Goal: Task Accomplishment & Management: Use online tool/utility

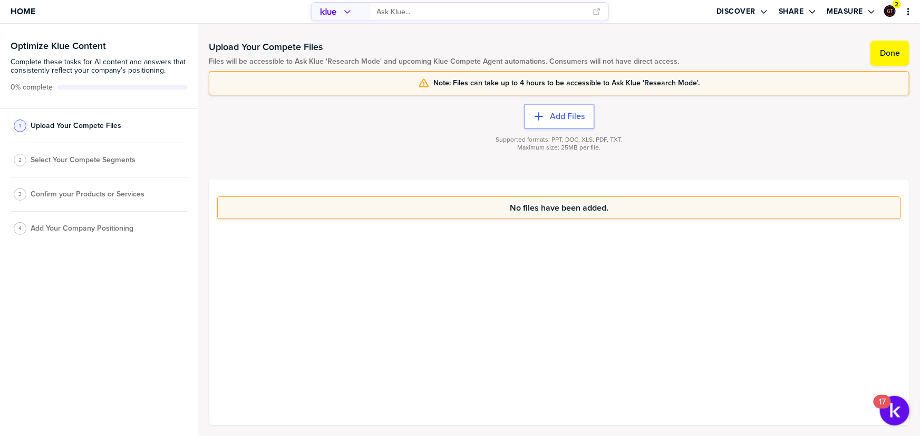
click at [74, 308] on div "Optimize Klue Content Complete these tasks for AI content and answers that cons…" at bounding box center [99, 230] width 198 height 412
click at [900, 49] on label "Done" at bounding box center [890, 53] width 20 height 11
click at [899, 52] on label "Done" at bounding box center [890, 53] width 20 height 11
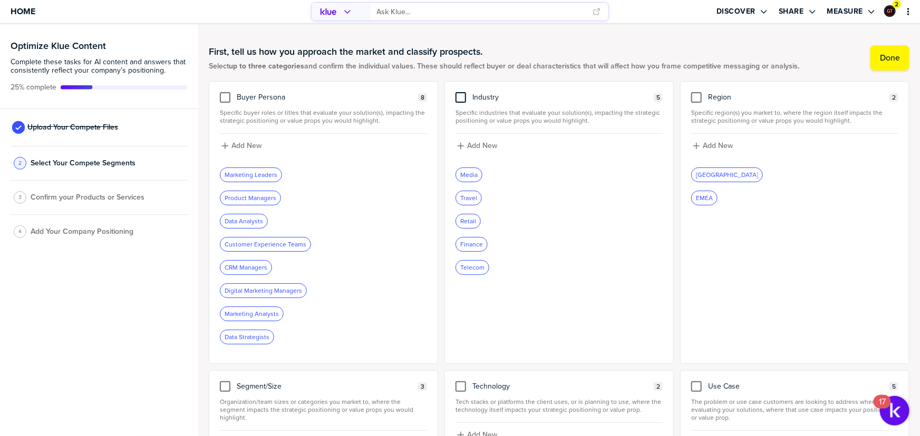
click at [457, 98] on div at bounding box center [460, 97] width 11 height 11
click at [461, 92] on input "checkbox" at bounding box center [461, 92] width 0 height 0
click at [225, 98] on div at bounding box center [225, 97] width 11 height 11
click at [225, 92] on input "checkbox" at bounding box center [225, 92] width 0 height 0
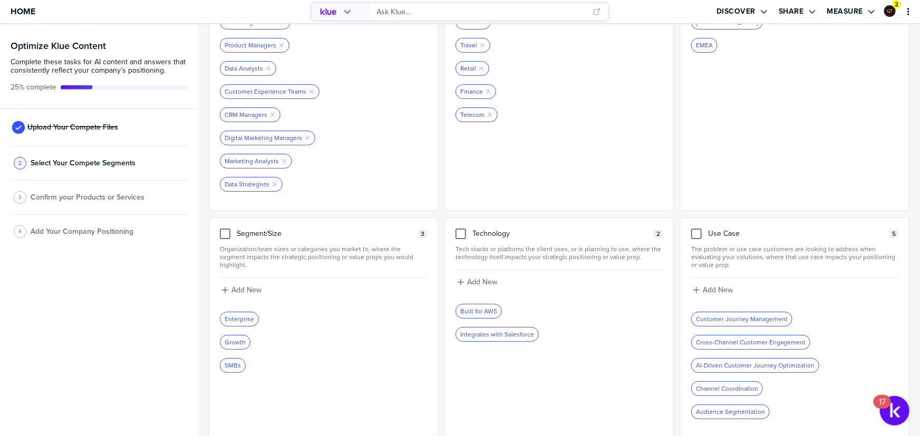
drag, startPoint x: 692, startPoint y: 234, endPoint x: 788, endPoint y: 169, distance: 115.8
click at [692, 233] on div at bounding box center [696, 234] width 11 height 11
click at [696, 229] on input "checkbox" at bounding box center [696, 229] width 0 height 0
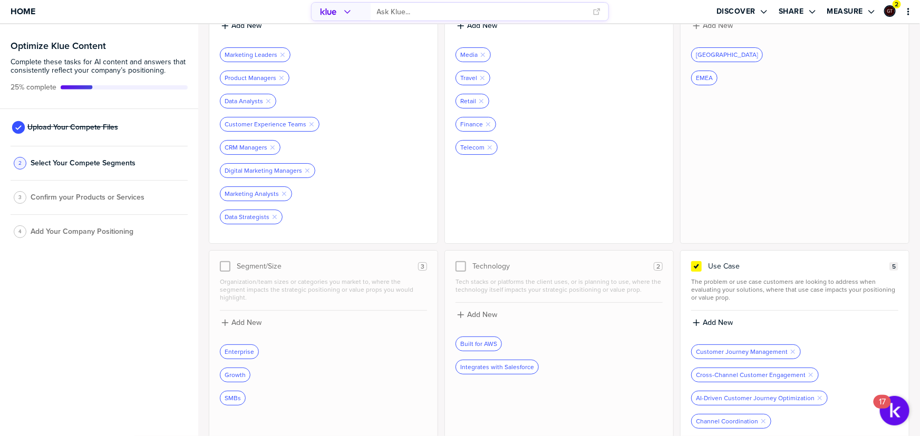
scroll to position [0, 0]
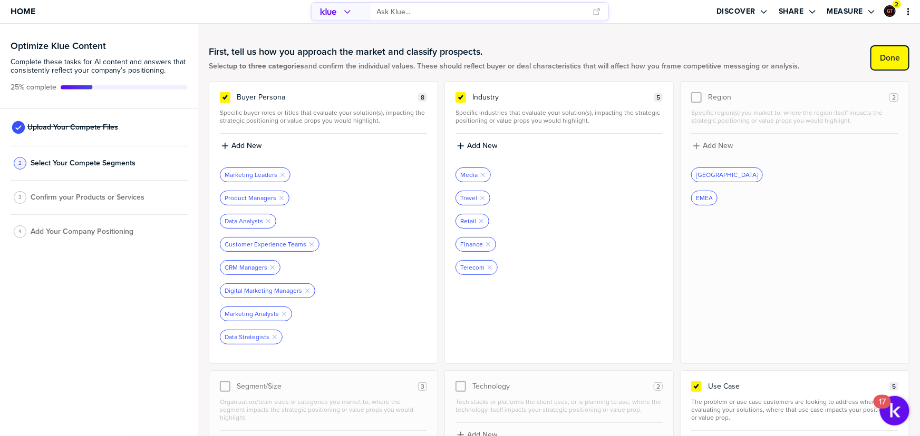
click at [880, 63] on label "Done" at bounding box center [890, 58] width 20 height 11
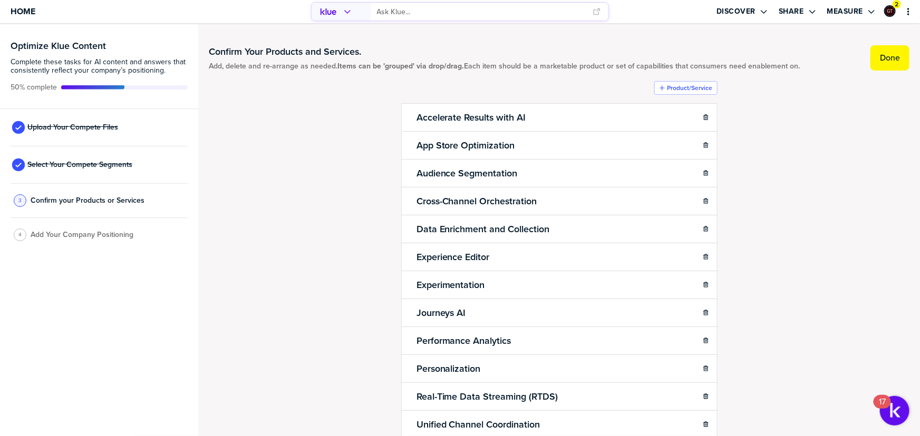
click at [880, 63] on label "Done" at bounding box center [890, 58] width 20 height 11
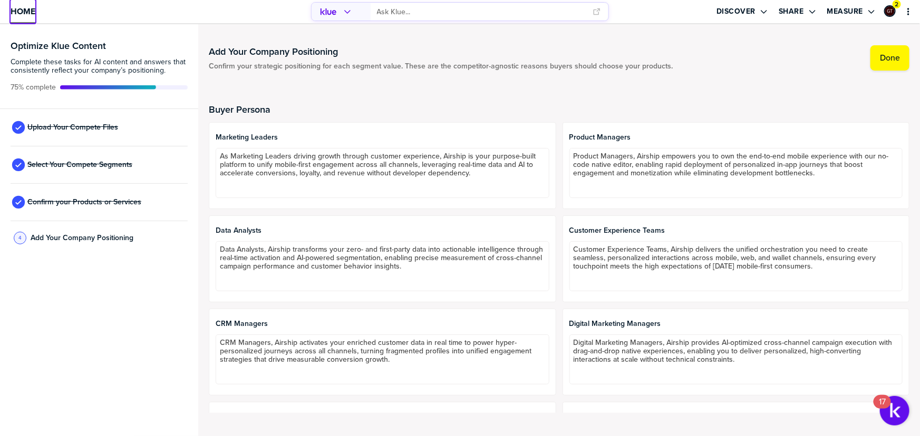
click at [25, 14] on span "Home" at bounding box center [23, 11] width 25 height 9
click at [60, 128] on span "Upload Your Compete Files" at bounding box center [72, 127] width 91 height 8
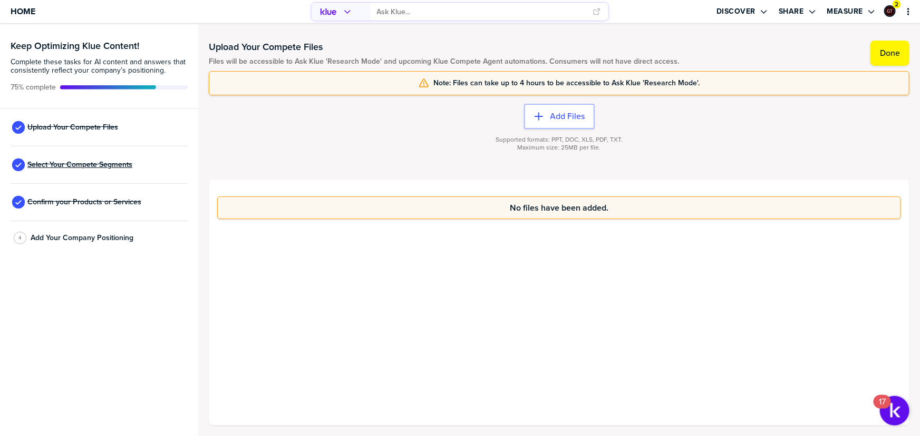
click at [116, 162] on span "Select Your Compete Segments" at bounding box center [79, 165] width 105 height 8
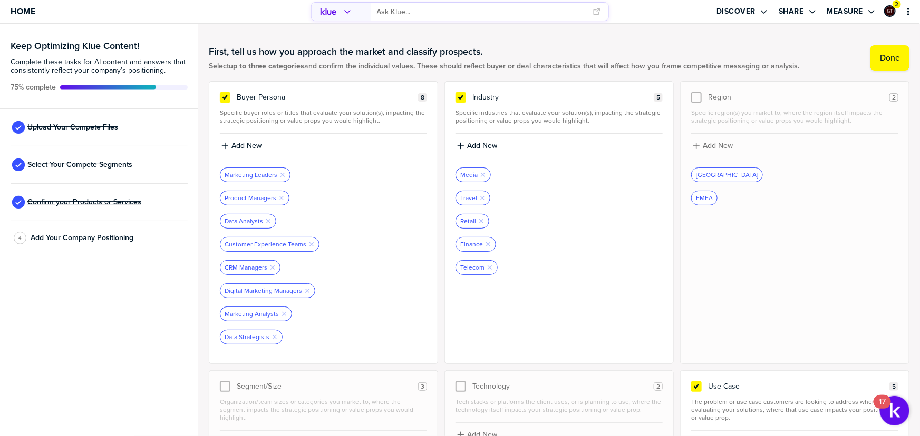
click at [108, 202] on span "Confirm your Products or Services" at bounding box center [84, 202] width 114 height 8
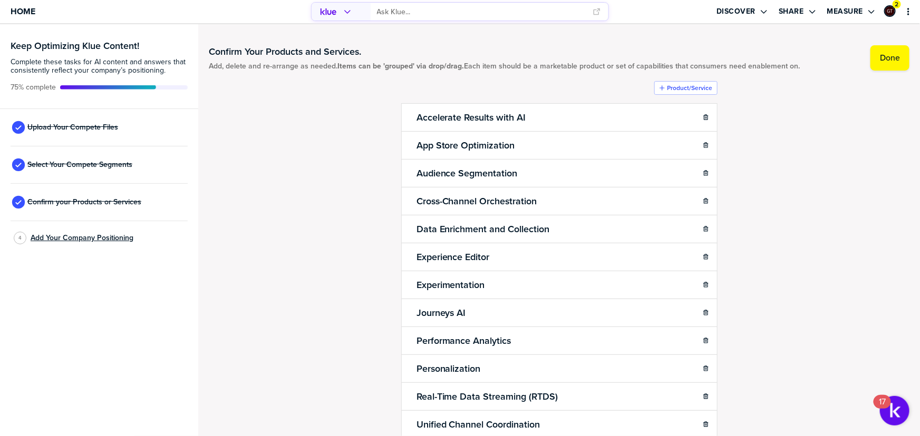
click at [95, 237] on span "Add Your Company Positioning" at bounding box center [82, 238] width 103 height 8
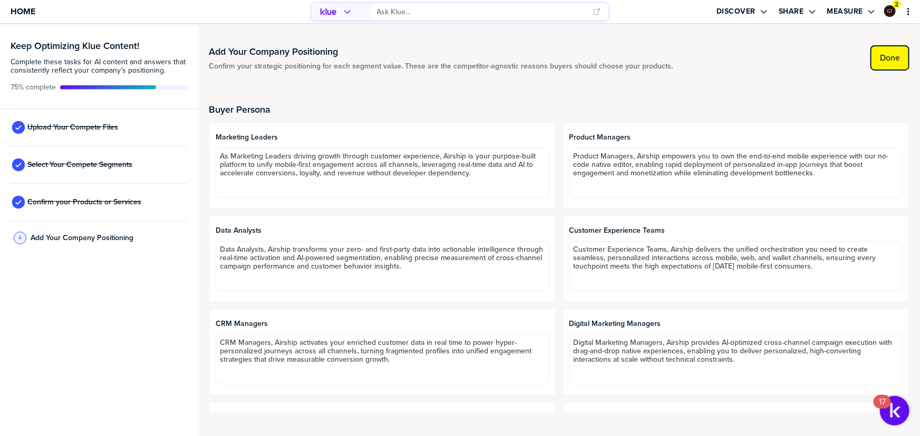
click at [892, 57] on label "Done" at bounding box center [890, 58] width 20 height 11
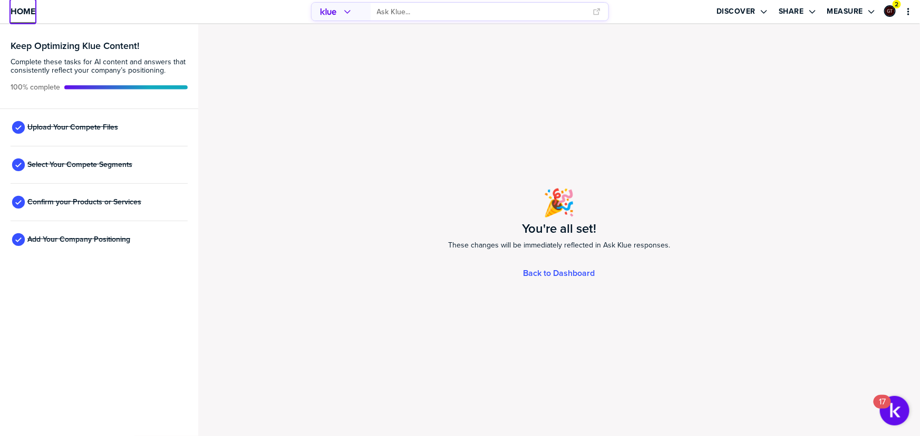
click at [27, 15] on span "Home" at bounding box center [23, 11] width 25 height 9
